Goal: Task Accomplishment & Management: Use online tool/utility

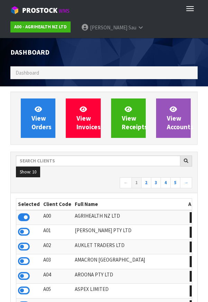
scroll to position [544, 197]
click at [25, 216] on icon at bounding box center [24, 217] width 12 height 10
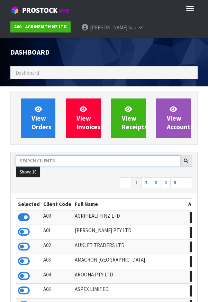
click at [47, 159] on input "text" at bounding box center [98, 160] width 164 height 11
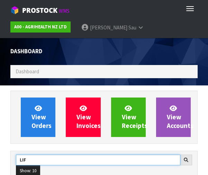
type input "LIF"
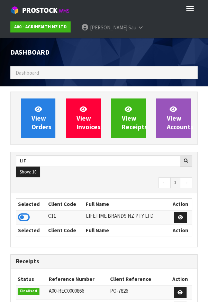
click at [23, 217] on icon at bounding box center [24, 217] width 12 height 10
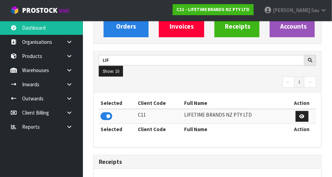
scroll to position [84, 0]
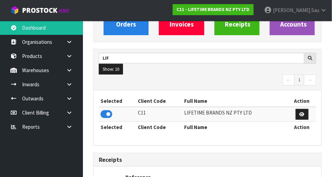
click at [68, 73] on link at bounding box center [72, 70] width 22 height 14
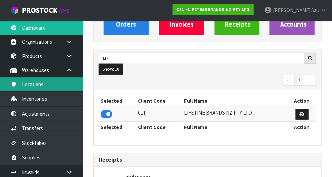
click at [33, 85] on link "Locations" at bounding box center [41, 84] width 83 height 14
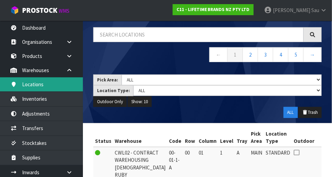
scroll to position [84, 0]
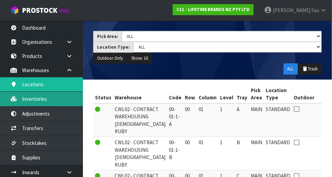
click at [32, 97] on link "Inventories" at bounding box center [41, 99] width 83 height 14
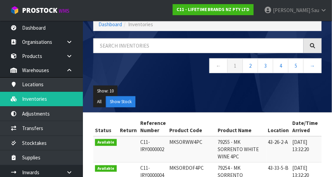
scroll to position [32, 0]
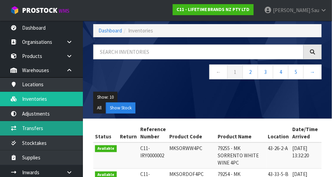
click at [35, 129] on link "Transfers" at bounding box center [41, 128] width 83 height 14
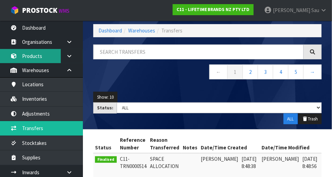
click at [36, 58] on link "Products" at bounding box center [41, 56] width 83 height 14
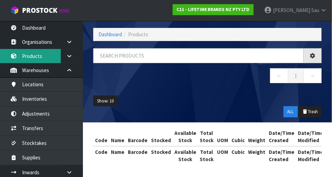
scroll to position [28, 0]
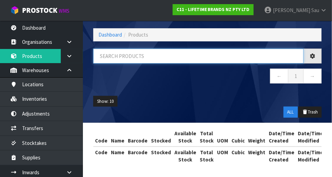
click at [121, 57] on input "text" at bounding box center [198, 56] width 210 height 15
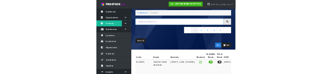
scroll to position [32, 0]
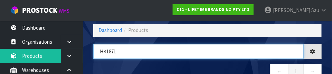
type input "HK1871"
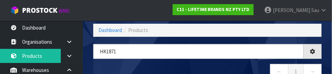
click at [207, 65] on nav "← 1 →" at bounding box center [207, 72] width 228 height 17
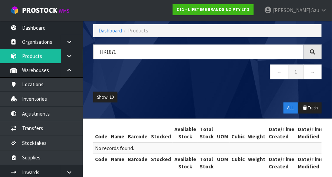
scroll to position [39, 0]
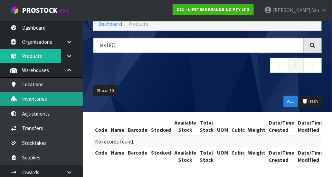
click at [27, 99] on link "Inventories" at bounding box center [41, 99] width 83 height 14
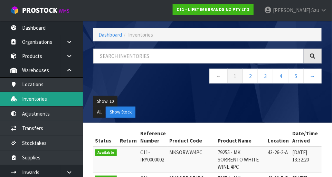
scroll to position [39, 0]
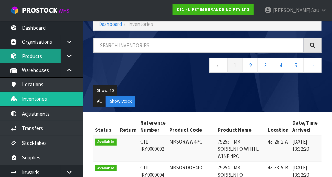
click at [34, 55] on link "Products" at bounding box center [41, 56] width 83 height 14
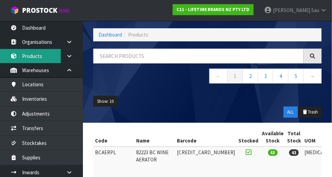
scroll to position [39, 0]
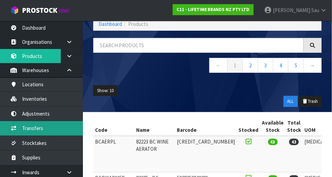
click at [30, 128] on link "Transfers" at bounding box center [41, 128] width 83 height 14
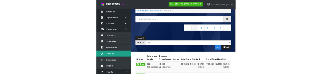
scroll to position [39, 0]
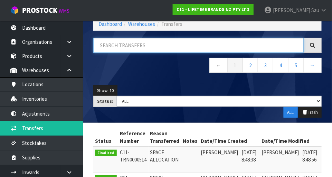
click at [152, 48] on input "text" at bounding box center [198, 45] width 210 height 15
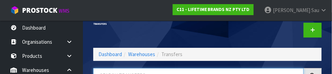
scroll to position [0, 0]
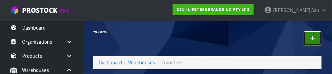
click at [207, 44] on link at bounding box center [313, 38] width 18 height 15
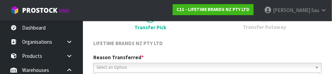
scroll to position [102, 0]
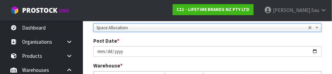
click at [207, 41] on div "Post Date * [DATE]" at bounding box center [207, 47] width 239 height 20
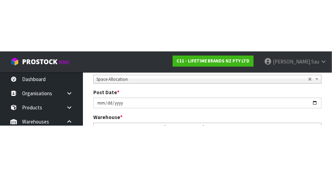
scroll to position [106, 0]
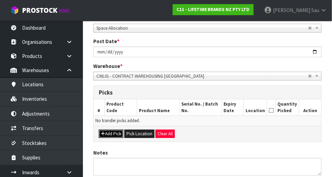
click at [116, 130] on button "Add Pick" at bounding box center [111, 134] width 25 height 8
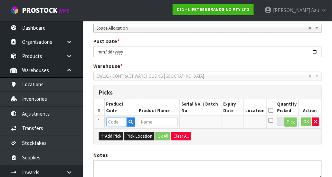
click at [116, 121] on input "text" at bounding box center [116, 122] width 20 height 9
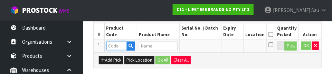
scroll to position [187, 0]
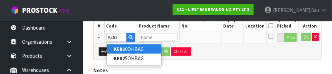
click at [145, 50] on link "KE82 0OHBAG" at bounding box center [134, 49] width 55 height 9
type input "KE820OHBAG"
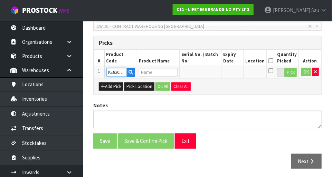
type input "80401 - KA SOAP DISPENSING SINK BRUSH BLACK OS"
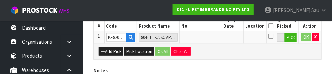
click at [207, 55] on div "Add Pick Pick Location Ok All Clear All" at bounding box center [208, 52] width 228 height 16
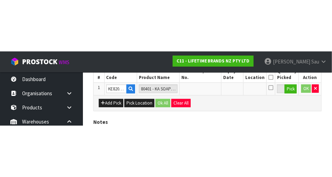
scroll to position [155, 0]
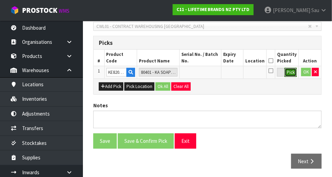
click at [207, 75] on button "Pick" at bounding box center [291, 72] width 12 height 9
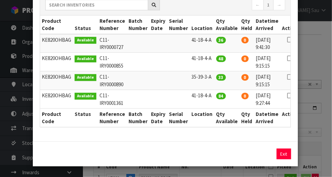
scroll to position [49, 0]
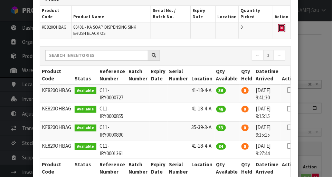
click at [207, 27] on icon "button" at bounding box center [282, 28] width 3 height 4
click at [207, 74] on div "Pick Line Picks Product Code Product Name Serial No. / Batch No. Expiry Date Lo…" at bounding box center [166, 88] width 332 height 177
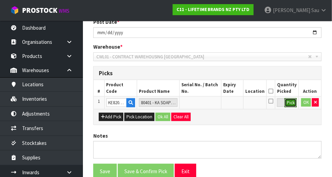
scroll to position [122, 0]
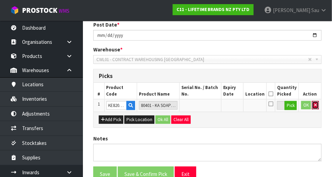
click at [207, 105] on icon "button" at bounding box center [315, 105] width 3 height 4
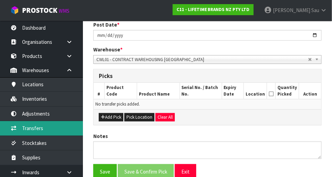
click at [28, 131] on link "Transfers" at bounding box center [41, 128] width 83 height 14
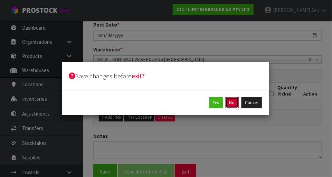
click at [207, 103] on button "No" at bounding box center [232, 102] width 13 height 11
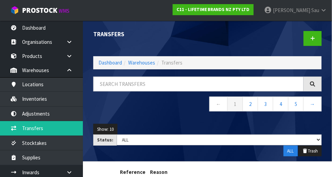
click at [207, 17] on link "[PERSON_NAME]" at bounding box center [295, 10] width 73 height 21
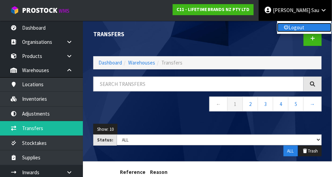
click at [207, 27] on link "Logout" at bounding box center [304, 27] width 55 height 9
